Goal: Navigation & Orientation: Find specific page/section

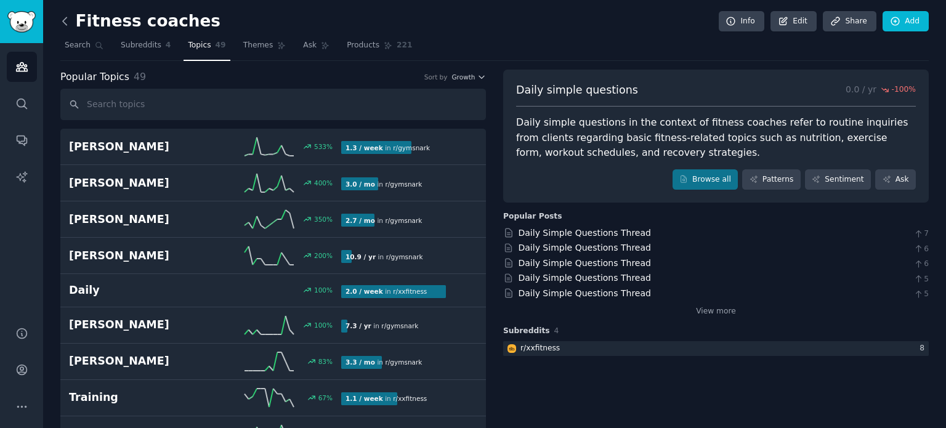
click at [67, 22] on icon at bounding box center [65, 21] width 13 height 13
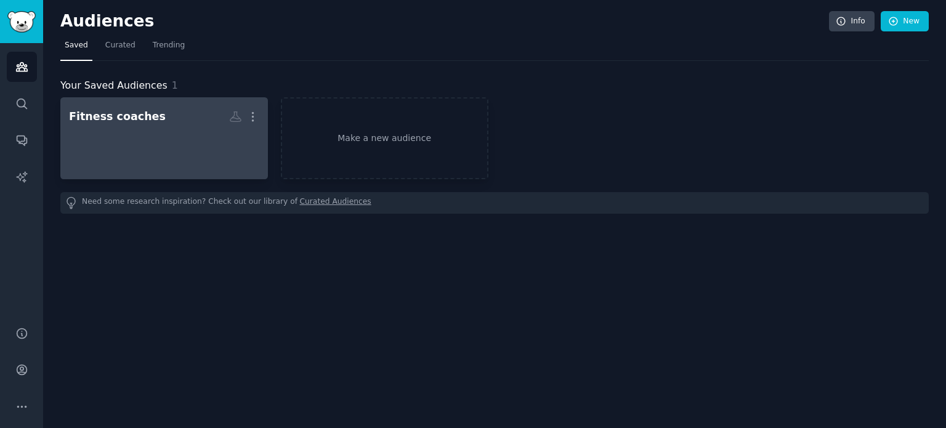
click at [197, 123] on h2 "Fitness coaches More" at bounding box center [164, 117] width 190 height 22
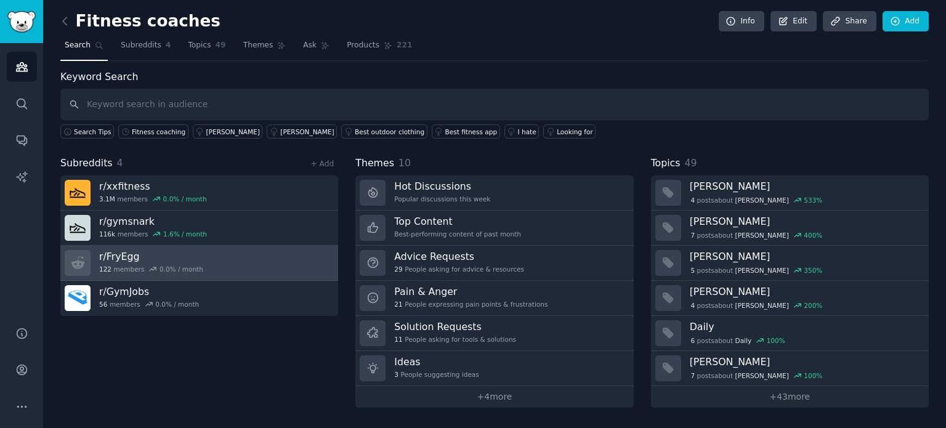
click at [134, 262] on div "r/ FryEgg 122 members 0.0 % / month" at bounding box center [151, 263] width 104 height 26
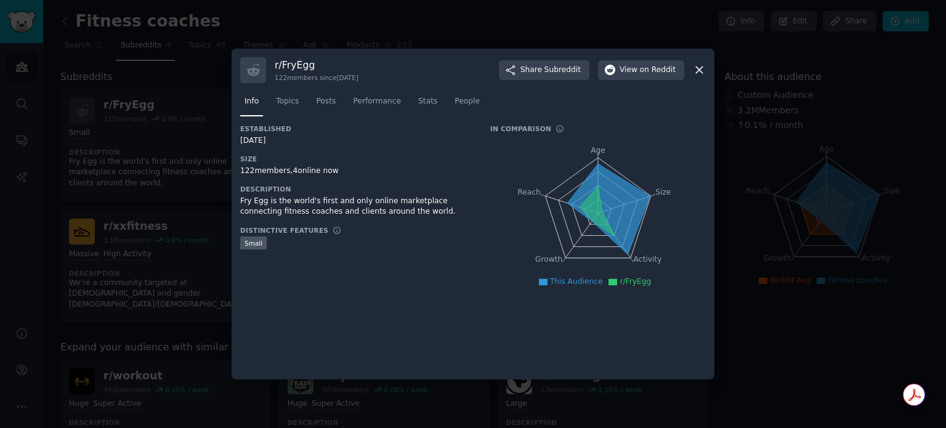
click at [694, 68] on icon at bounding box center [699, 69] width 13 height 13
